Goal: Information Seeking & Learning: Learn about a topic

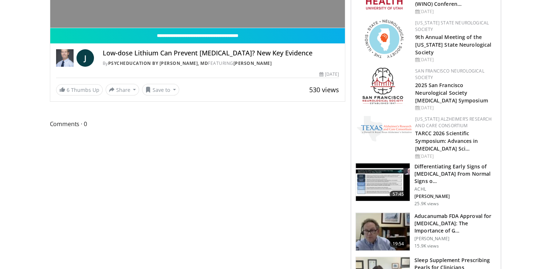
scroll to position [56, 0]
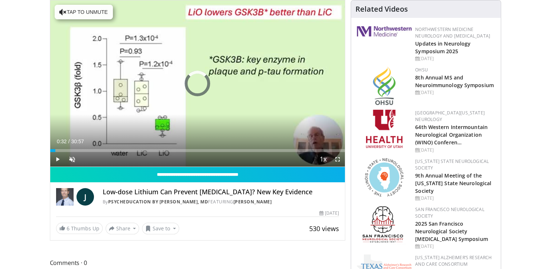
drag, startPoint x: 55, startPoint y: 151, endPoint x: 245, endPoint y: 152, distance: 189.6
click at [245, 152] on div "Current Time 0:32 / Duration 30:57 Play Skip Backward Skip Forward Unmute Loade…" at bounding box center [197, 159] width 295 height 15
drag, startPoint x: 245, startPoint y: 150, endPoint x: 301, endPoint y: 151, distance: 56.8
click at [301, 152] on div "Current Time 20:33 / Duration 30:57 Play Skip Backward Skip Forward Unmute Load…" at bounding box center [197, 159] width 295 height 15
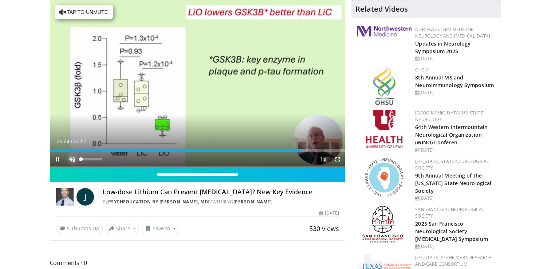
click at [71, 158] on span "Video Player" at bounding box center [72, 159] width 15 height 15
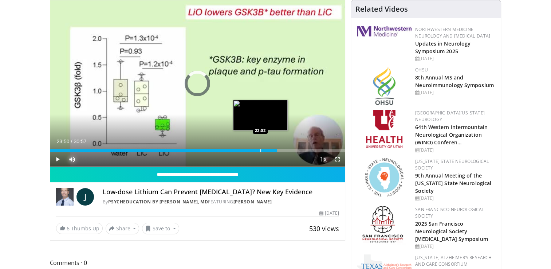
drag, startPoint x: 301, startPoint y: 150, endPoint x: 260, endPoint y: 151, distance: 41.5
click at [260, 151] on div "Progress Bar" at bounding box center [260, 150] width 1 height 3
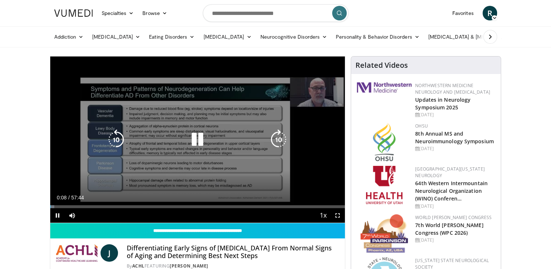
click at [197, 138] on icon "Video Player" at bounding box center [197, 139] width 20 height 20
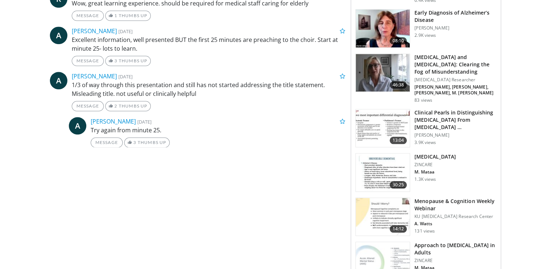
scroll to position [785, 0]
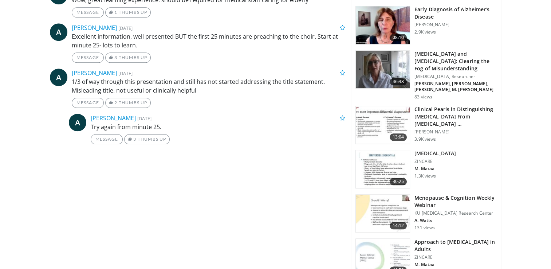
click at [421, 194] on h3 "Menopause & Cognition Weekly Webinar" at bounding box center [455, 201] width 82 height 15
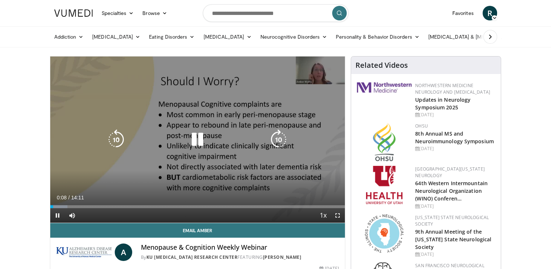
click at [202, 139] on icon "Video Player" at bounding box center [197, 139] width 20 height 20
click at [197, 140] on icon "Video Player" at bounding box center [197, 139] width 20 height 20
click at [118, 138] on icon "Video Player" at bounding box center [116, 139] width 20 height 20
click at [116, 138] on icon "Video Player" at bounding box center [116, 139] width 20 height 20
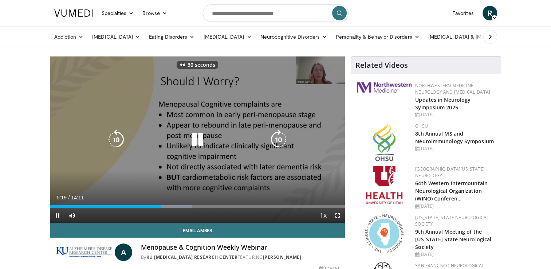
click at [116, 138] on icon "Video Player" at bounding box center [116, 139] width 20 height 20
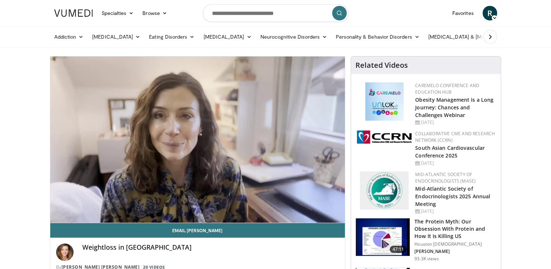
drag, startPoint x: 102, startPoint y: 215, endPoint x: 92, endPoint y: 215, distance: 10.6
click at [92, 215] on video-js "**********" at bounding box center [197, 139] width 295 height 166
click at [394, 37] on link "Personality & Behavior Disorders" at bounding box center [377, 36] width 92 height 15
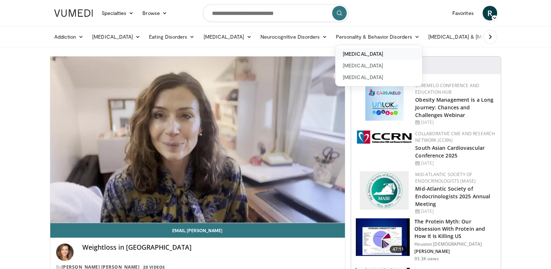
click at [380, 54] on link "[MEDICAL_DATA]" at bounding box center [378, 54] width 87 height 12
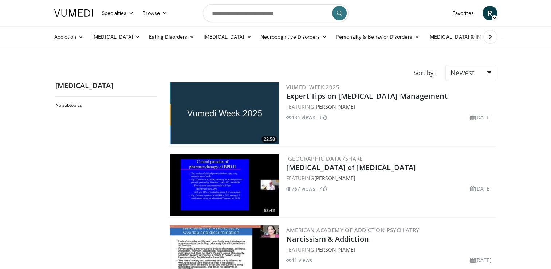
click at [261, 112] on img at bounding box center [224, 113] width 109 height 62
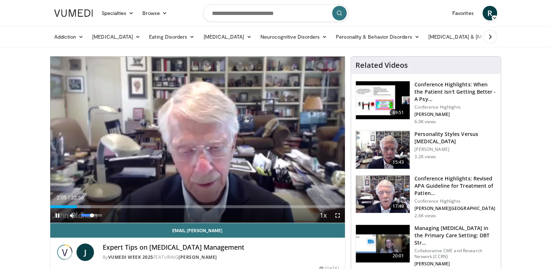
click at [70, 214] on span "Video Player" at bounding box center [72, 215] width 15 height 15
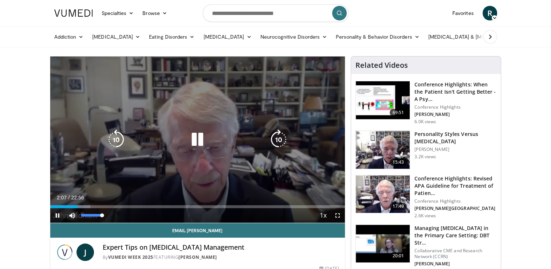
drag, startPoint x: 92, startPoint y: 214, endPoint x: 106, endPoint y: 214, distance: 14.2
click at [106, 214] on div "Mute 100%" at bounding box center [90, 215] width 51 height 15
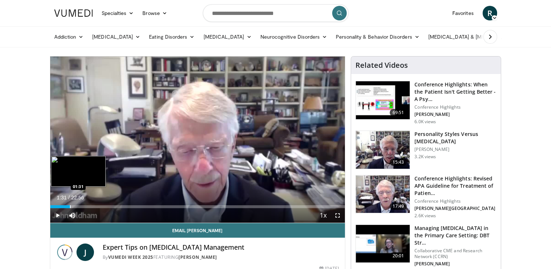
drag, startPoint x: 88, startPoint y: 206, endPoint x: 71, endPoint y: 205, distance: 17.5
click at [71, 205] on div "Progress Bar" at bounding box center [70, 206] width 1 height 3
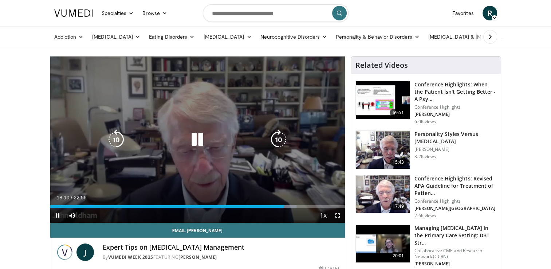
click at [197, 148] on icon "Video Player" at bounding box center [197, 139] width 20 height 20
